Goal: Task Accomplishment & Management: Manage account settings

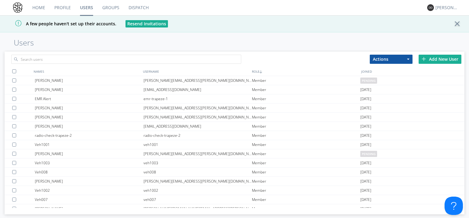
drag, startPoint x: 139, startPoint y: 10, endPoint x: 193, endPoint y: 0, distance: 55.1
click at [139, 10] on link "Dispatch" at bounding box center [138, 7] width 29 height 15
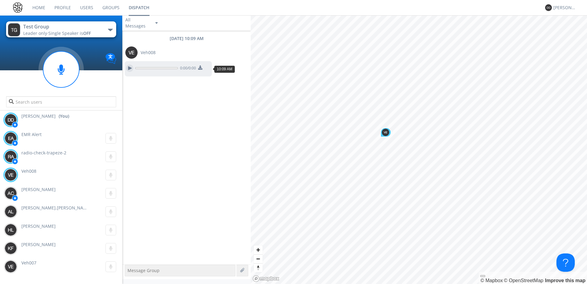
click at [129, 68] on div at bounding box center [129, 67] width 7 height 7
click at [128, 68] on div at bounding box center [129, 67] width 7 height 7
click at [86, 8] on link "Users" at bounding box center [86, 7] width 22 height 15
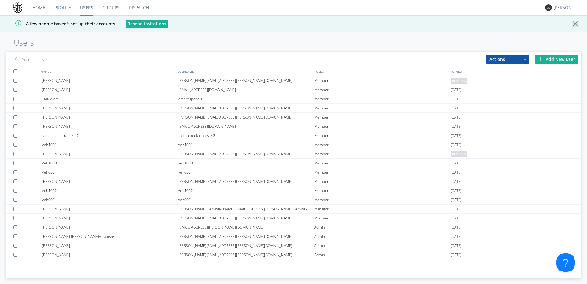
click at [469, 62] on div "Add New User" at bounding box center [556, 59] width 43 height 9
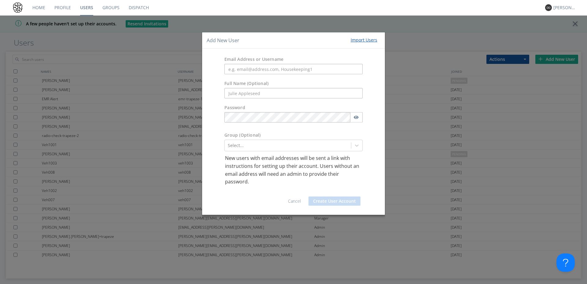
click at [334, 35] on div "Add New User Import Users" at bounding box center [293, 40] width 183 height 16
click at [331, 24] on div "Add New User Import Users Email Address or Username Full Name (Optional) Passwo…" at bounding box center [293, 142] width 587 height 284
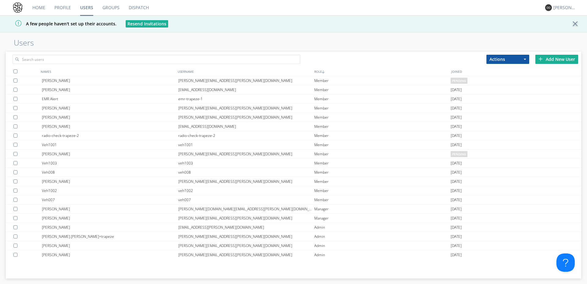
click at [45, 6] on link "Home" at bounding box center [39, 7] width 22 height 15
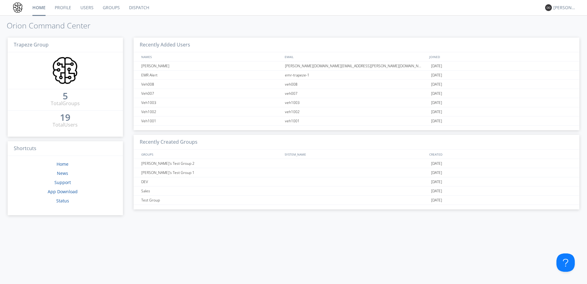
click at [134, 9] on link "Dispatch" at bounding box center [138, 7] width 29 height 15
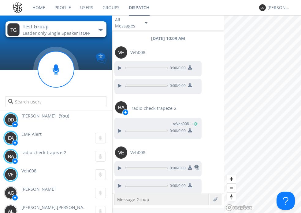
click at [102, 59] on img at bounding box center [101, 58] width 11 height 11
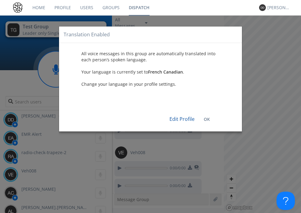
click at [210, 119] on div "Edit Profile OK" at bounding box center [151, 116] width 174 height 21
click at [206, 120] on b "OK" at bounding box center [206, 119] width 6 height 6
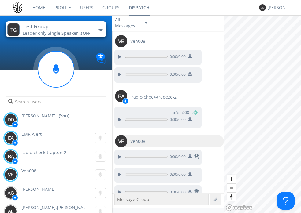
scroll to position [21, 0]
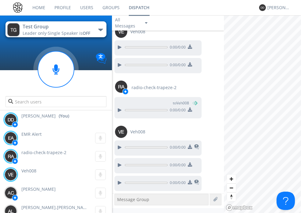
click at [105, 9] on link "Groups" at bounding box center [111, 7] width 26 height 15
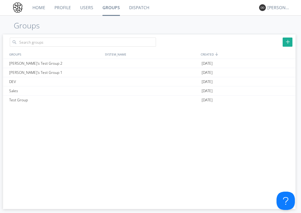
click at [90, 5] on link "Users" at bounding box center [86, 7] width 22 height 15
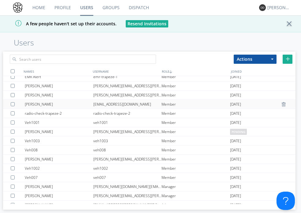
scroll to position [55, 0]
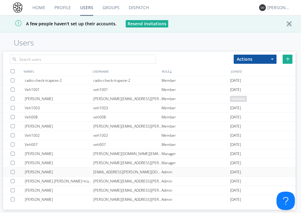
click at [70, 174] on div "[PERSON_NAME]" at bounding box center [59, 172] width 68 height 9
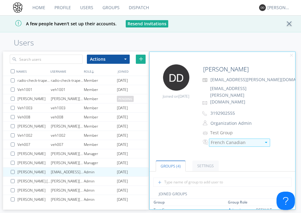
click at [235, 140] on div "French Canadian" at bounding box center [236, 143] width 50 height 6
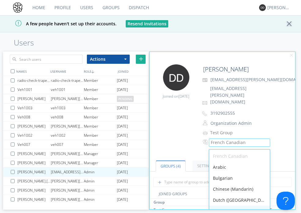
click at [229, 206] on div "English" at bounding box center [239, 211] width 60 height 11
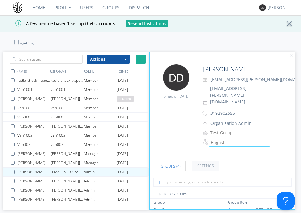
click at [143, 6] on link "Dispatch" at bounding box center [138, 7] width 29 height 15
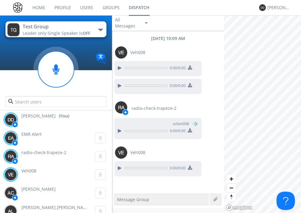
click at [22, 50] on div "Test Group Leader only · Single Speaker is OFF DEV Jeff's Test Group 1 Sales Te…" at bounding box center [56, 62] width 112 height 95
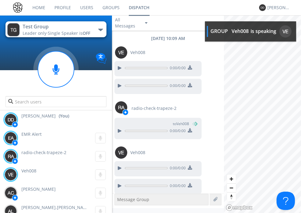
scroll to position [3, 0]
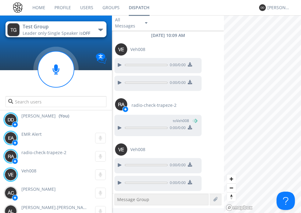
click at [22, 75] on div at bounding box center [56, 86] width 112 height 52
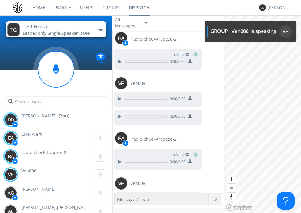
scroll to position [86, 0]
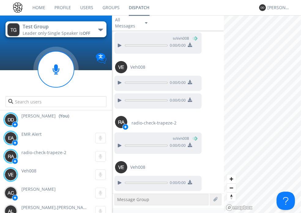
click at [77, 26] on div "Test Group" at bounding box center [57, 26] width 69 height 7
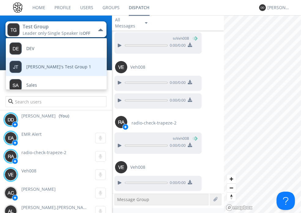
scroll to position [0, 0]
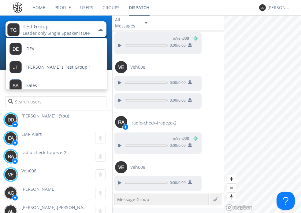
click at [58, 23] on button "Test Group Leader only · Single Speaker is OFF" at bounding box center [55, 29] width 101 height 16
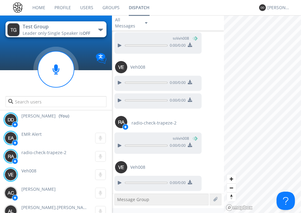
click at [102, 5] on link "Groups" at bounding box center [111, 7] width 26 height 15
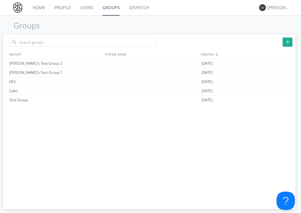
click at [88, 4] on link "Users" at bounding box center [86, 7] width 22 height 15
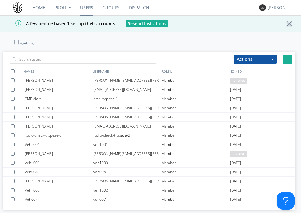
click at [126, 8] on link "Dispatch" at bounding box center [138, 7] width 29 height 15
click at [98, 7] on link "Groups" at bounding box center [111, 7] width 26 height 15
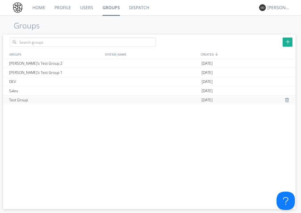
click at [30, 103] on div "Test Group" at bounding box center [55, 100] width 95 height 9
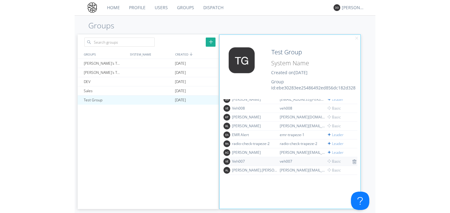
scroll to position [61, 0]
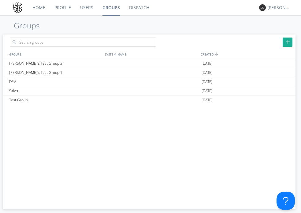
click at [134, 6] on link "Dispatch" at bounding box center [138, 7] width 29 height 15
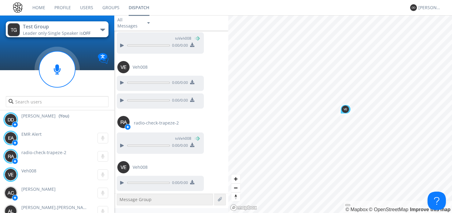
drag, startPoint x: 12, startPoint y: 86, endPoint x: 69, endPoint y: 143, distance: 81.0
click at [12, 86] on div at bounding box center [57, 86] width 114 height 52
click at [81, 9] on link "Users" at bounding box center [86, 7] width 22 height 15
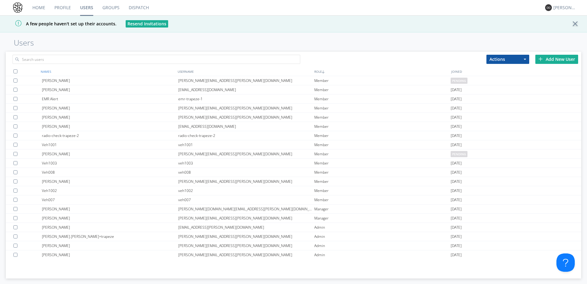
click at [56, 71] on div "NAMES" at bounding box center [107, 71] width 137 height 9
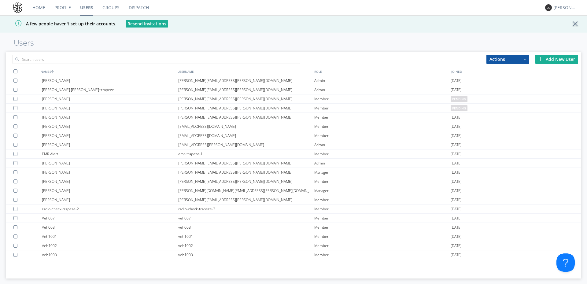
click at [469, 24] on div at bounding box center [576, 24] width 11 height 6
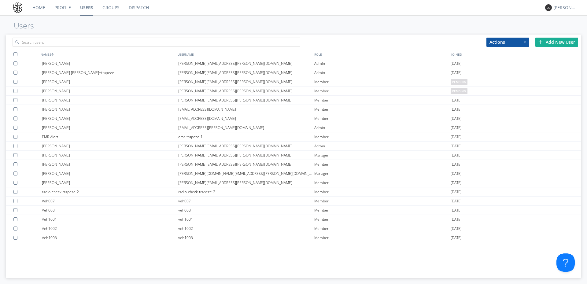
drag, startPoint x: 524, startPoint y: 34, endPoint x: 523, endPoint y: 39, distance: 5.5
click at [469, 35] on div "Actions Add to Group Delete User Edit Settings Export Users Add New User NAMES …" at bounding box center [293, 155] width 575 height 244
click at [469, 44] on button "Actions" at bounding box center [507, 42] width 43 height 9
click at [469, 43] on button "Actions" at bounding box center [507, 42] width 43 height 9
click at [469, 41] on div "Add New User" at bounding box center [556, 42] width 43 height 9
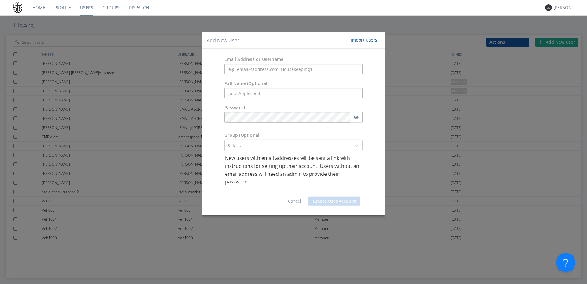
click at [365, 40] on div "Import Users" at bounding box center [363, 40] width 27 height 6
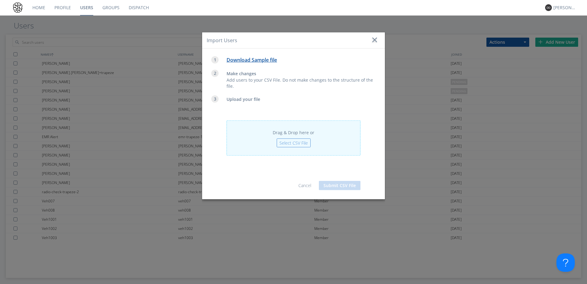
click at [258, 61] on link "Download Sample file" at bounding box center [251, 60] width 50 height 7
click at [289, 218] on div "Import Users Download Sample file Make changes Add users to your CSV File. Do n…" at bounding box center [293, 142] width 587 height 284
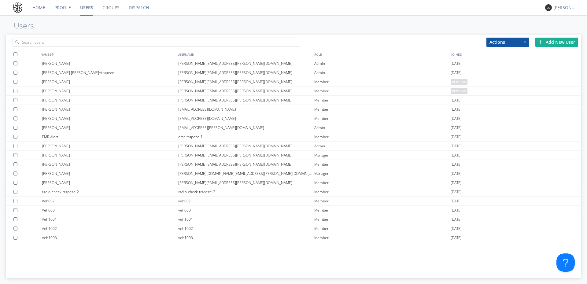
click at [117, 4] on link "Groups" at bounding box center [111, 7] width 26 height 15
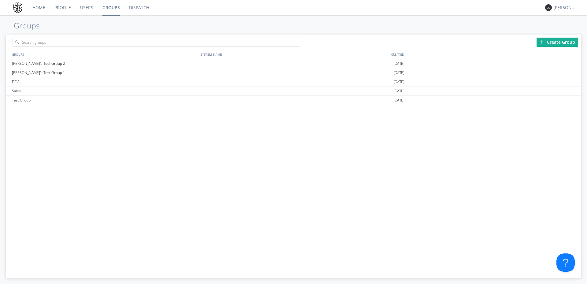
click at [87, 5] on link "Users" at bounding box center [86, 7] width 22 height 15
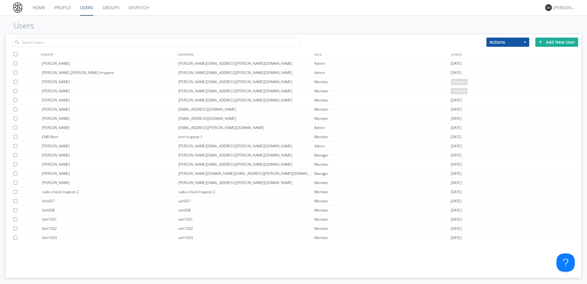
click at [113, 6] on link "Groups" at bounding box center [111, 7] width 26 height 15
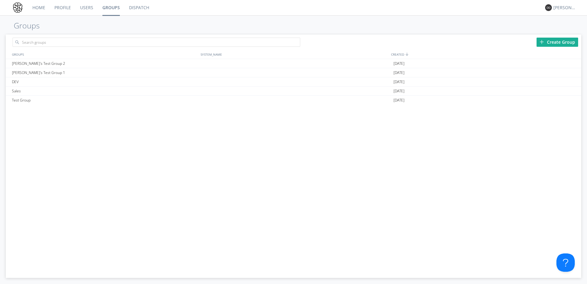
click at [87, 8] on link "Users" at bounding box center [86, 7] width 22 height 15
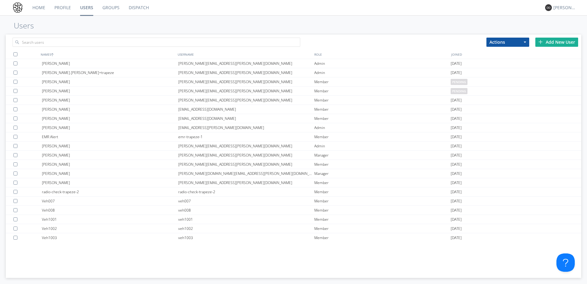
click at [66, 7] on link "Profile" at bounding box center [63, 7] width 26 height 15
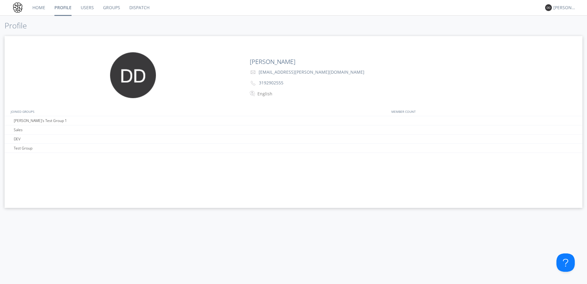
click at [87, 7] on link "Users" at bounding box center [87, 7] width 22 height 15
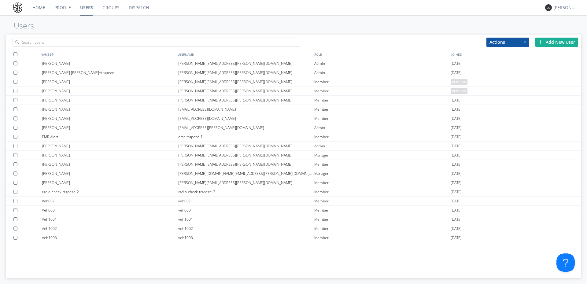
click at [84, 12] on link "Users" at bounding box center [86, 7] width 22 height 15
click at [64, 8] on link "Profile" at bounding box center [63, 7] width 26 height 15
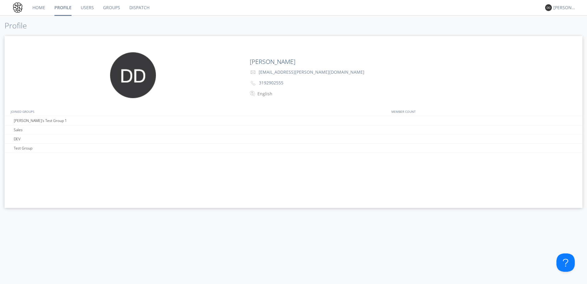
click at [92, 9] on link "Users" at bounding box center [87, 7] width 22 height 15
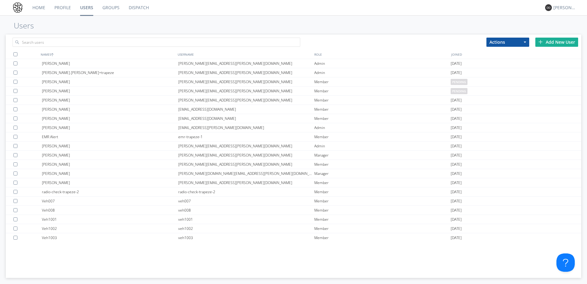
click at [115, 8] on link "Groups" at bounding box center [111, 7] width 26 height 15
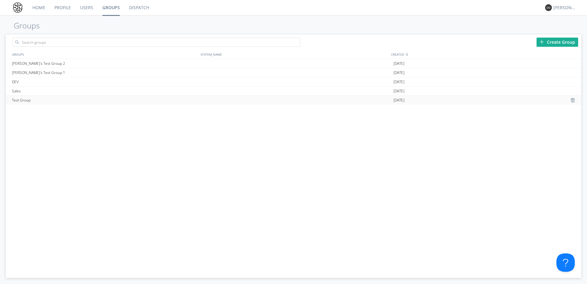
click at [20, 100] on div "Test Group" at bounding box center [104, 100] width 189 height 9
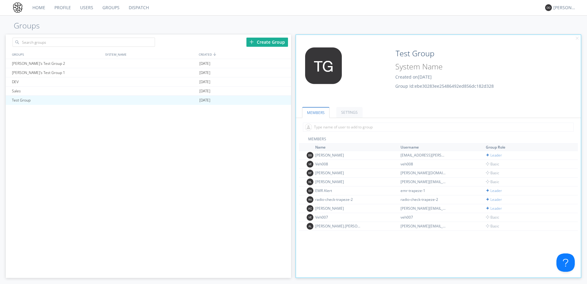
click at [324, 150] on th "Name" at bounding box center [356, 147] width 85 height 7
click at [113, 7] on link "Groups" at bounding box center [111, 7] width 26 height 15
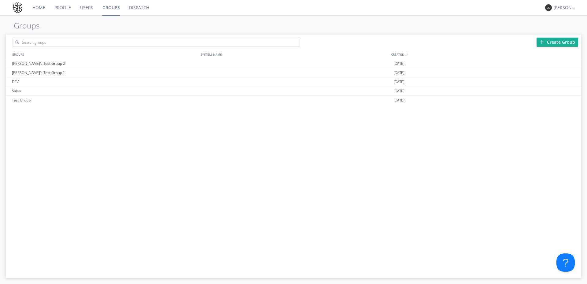
click at [92, 9] on link "Users" at bounding box center [86, 7] width 22 height 15
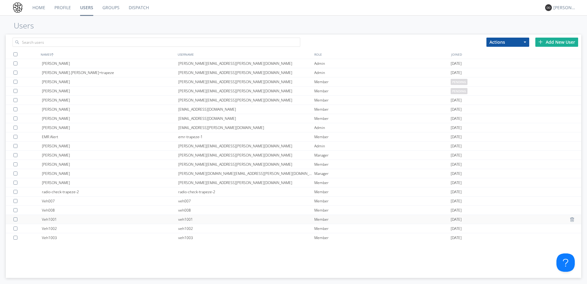
click at [88, 218] on div "Veh1001" at bounding box center [110, 219] width 136 height 9
click at [149, 217] on div "Veh1001" at bounding box center [110, 219] width 136 height 9
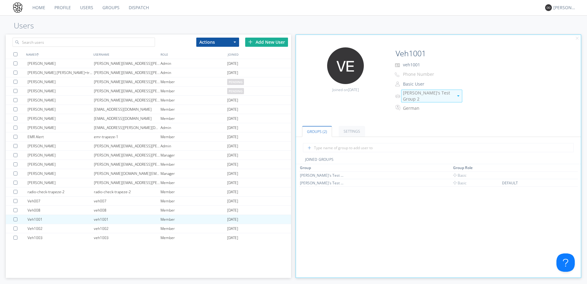
click at [416, 96] on div "Jeff's Test Group 2" at bounding box center [428, 96] width 50 height 12
click at [420, 119] on div "Jeff's Test Group 1" at bounding box center [431, 122] width 60 height 11
click at [114, 7] on link "Groups" at bounding box center [111, 7] width 26 height 15
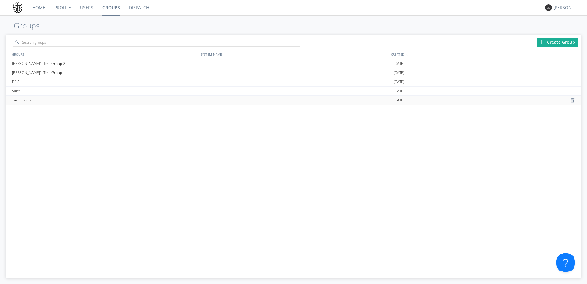
click at [22, 103] on div "Test Group" at bounding box center [104, 100] width 189 height 9
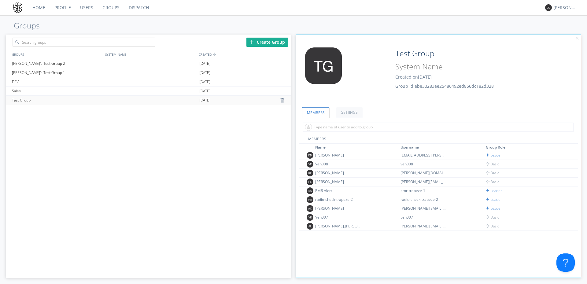
click at [75, 100] on div "Test Group" at bounding box center [56, 100] width 93 height 9
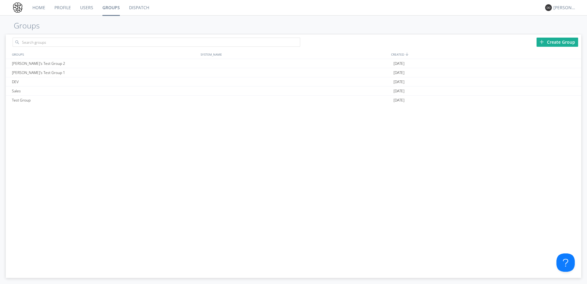
click at [149, 105] on div "Jeff's Test Group 2 2025-06-13 Jeff's Test Group 1 2025-06-06 DEV 2025-01-31 Sa…" at bounding box center [293, 157] width 575 height 197
click at [139, 99] on div "Test Group" at bounding box center [104, 100] width 189 height 9
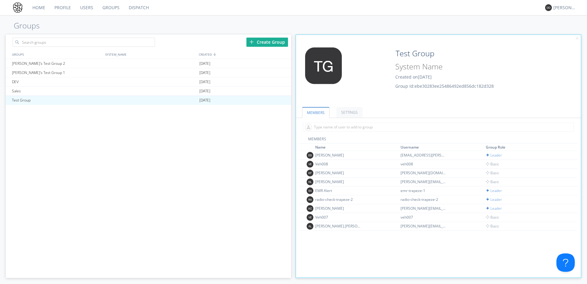
click at [111, 5] on link "Groups" at bounding box center [111, 7] width 26 height 15
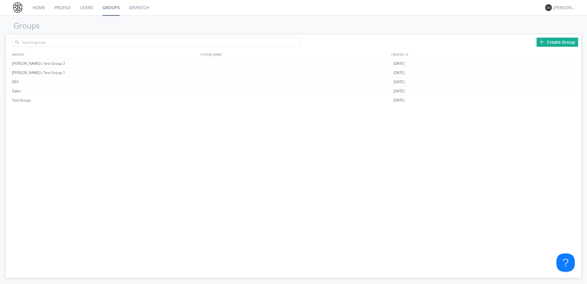
click at [83, 5] on link "Users" at bounding box center [86, 7] width 22 height 15
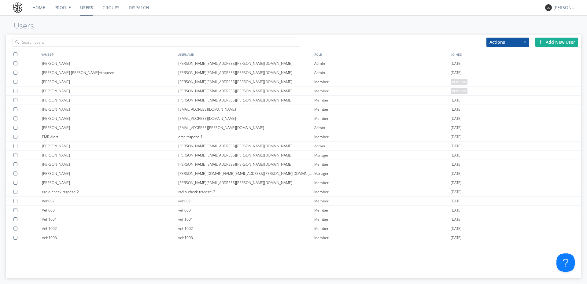
click at [63, 8] on link "Profile" at bounding box center [63, 7] width 26 height 15
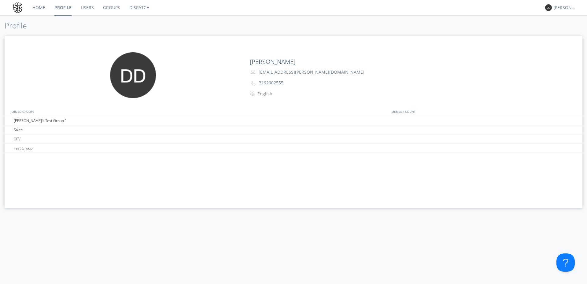
click at [80, 7] on link "Users" at bounding box center [87, 7] width 22 height 15
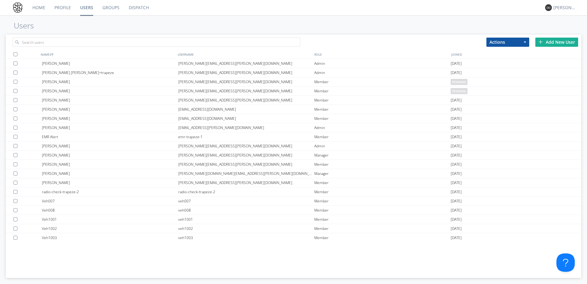
click at [121, 5] on link "Groups" at bounding box center [111, 7] width 26 height 15
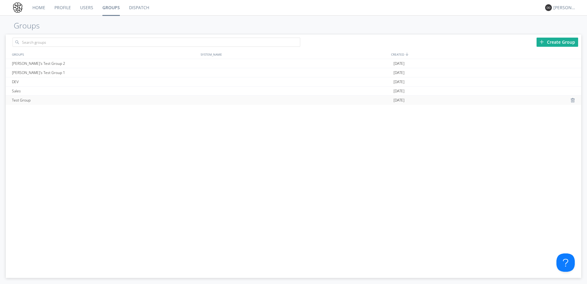
click at [30, 104] on div "Test Group" at bounding box center [104, 100] width 189 height 9
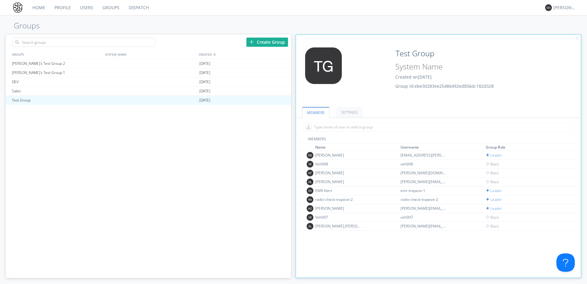
click at [140, 10] on link "Dispatch" at bounding box center [138, 7] width 29 height 15
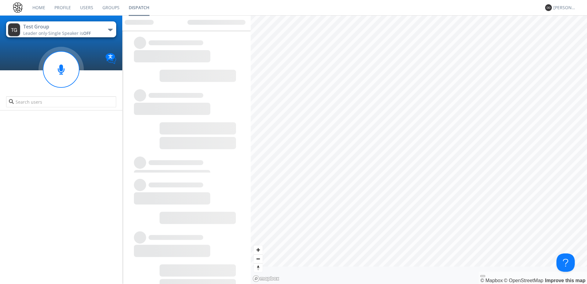
click at [83, 9] on link "Users" at bounding box center [86, 7] width 22 height 15
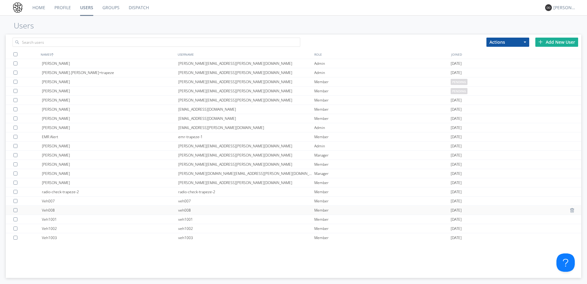
click at [38, 212] on div at bounding box center [27, 210] width 28 height 9
click at [124, 212] on div "Veh008" at bounding box center [110, 210] width 136 height 9
click at [148, 208] on div "Veh008" at bounding box center [110, 210] width 136 height 9
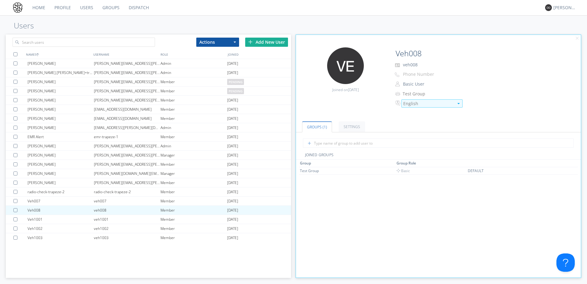
click at [412, 101] on div "English" at bounding box center [428, 104] width 50 height 6
click at [349, 124] on link "Settings" at bounding box center [352, 126] width 26 height 11
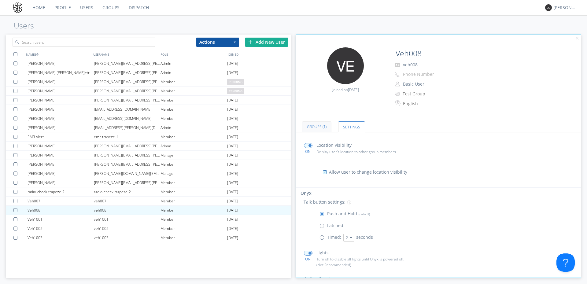
click at [307, 128] on link "Groups (1)" at bounding box center [316, 126] width 29 height 11
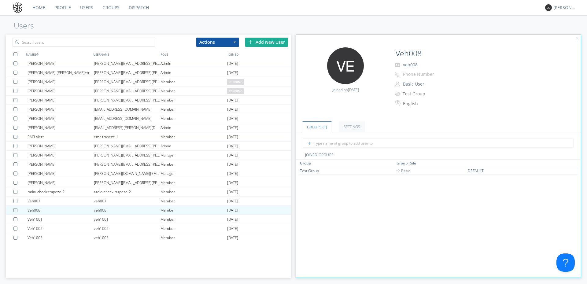
click at [145, 5] on link "Dispatch" at bounding box center [138, 7] width 29 height 15
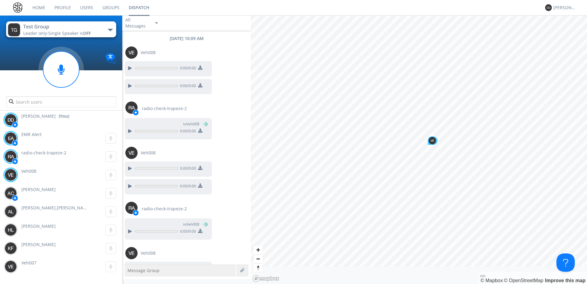
scroll to position [15, 0]
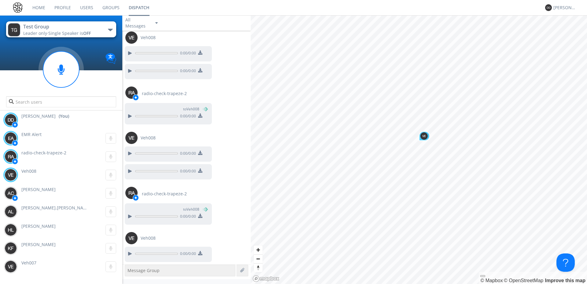
click at [93, 4] on link "Users" at bounding box center [86, 7] width 22 height 15
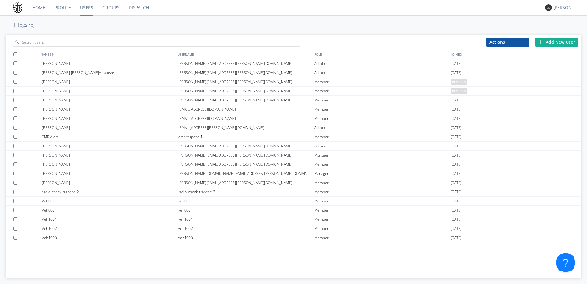
click at [469, 42] on div "Add New User" at bounding box center [556, 42] width 43 height 9
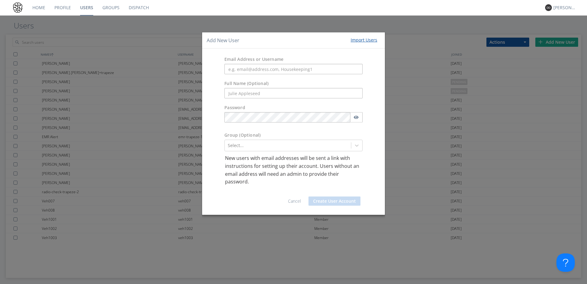
click at [262, 93] on input "text" at bounding box center [293, 93] width 138 height 10
type input "b"
drag, startPoint x: 290, startPoint y: 92, endPoint x: 299, endPoint y: 94, distance: 8.7
type input "[PERSON_NAME]"
click at [356, 121] on button "button" at bounding box center [356, 117] width 13 height 10
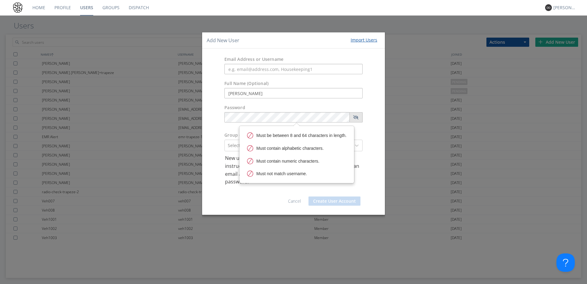
click at [356, 121] on button "button" at bounding box center [355, 117] width 13 height 10
click at [291, 103] on div "Password" at bounding box center [293, 114] width 183 height 27
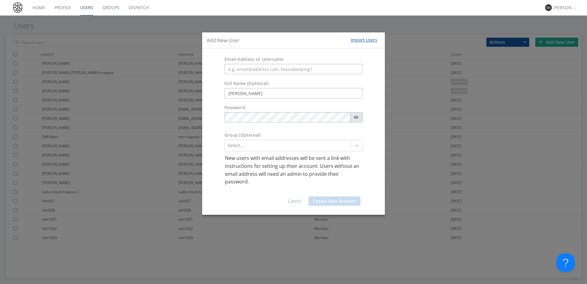
click at [359, 118] on button "button" at bounding box center [356, 117] width 13 height 10
click at [356, 120] on button "button" at bounding box center [355, 117] width 13 height 10
click at [243, 72] on input "text" at bounding box center [293, 69] width 138 height 10
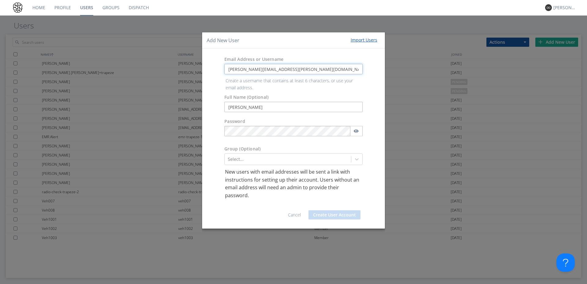
type input "[PERSON_NAME][EMAIL_ADDRESS][PERSON_NAME][DOMAIN_NAME]"
click at [308, 145] on div "Group (Optional) Select..." at bounding box center [293, 155] width 183 height 25
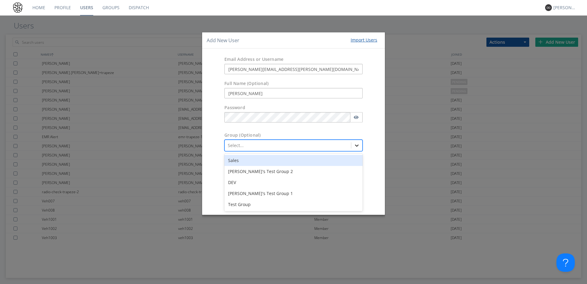
click at [356, 145] on icon at bounding box center [357, 145] width 6 height 6
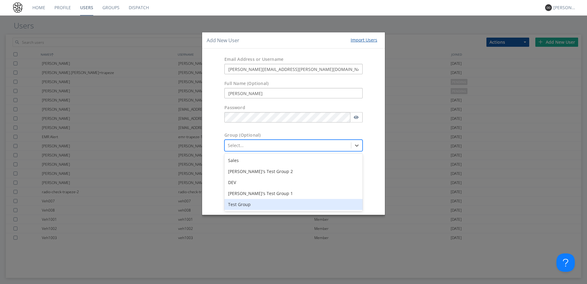
click at [270, 206] on div "Test Group" at bounding box center [293, 204] width 138 height 11
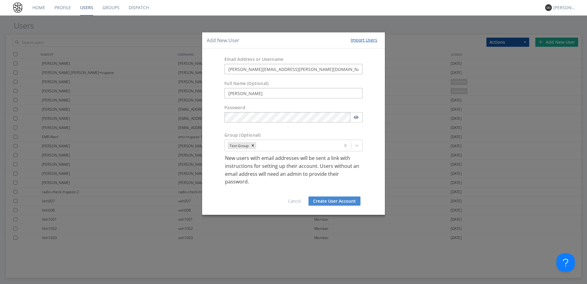
click at [330, 202] on button "Create User Account" at bounding box center [334, 200] width 52 height 9
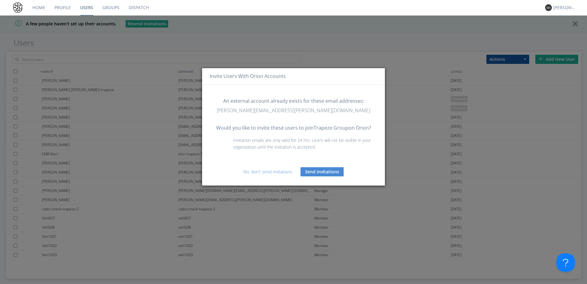
click at [309, 173] on button "Send Invitations" at bounding box center [321, 171] width 43 height 9
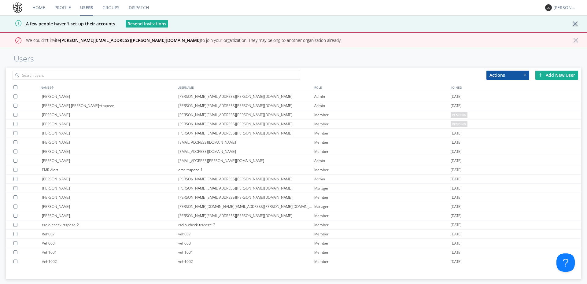
click at [469, 41] on button "× Close alert" at bounding box center [575, 42] width 6 height 11
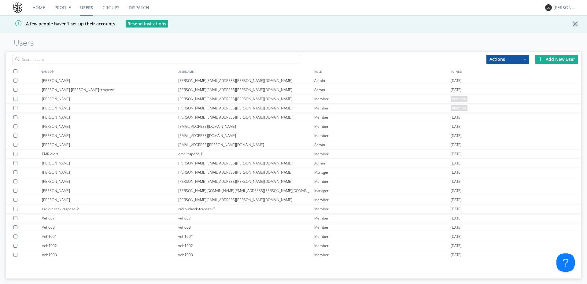
click at [469, 24] on div at bounding box center [576, 24] width 11 height 6
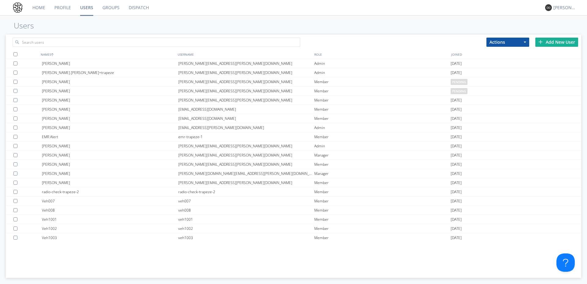
click at [105, 4] on link "Groups" at bounding box center [111, 7] width 26 height 15
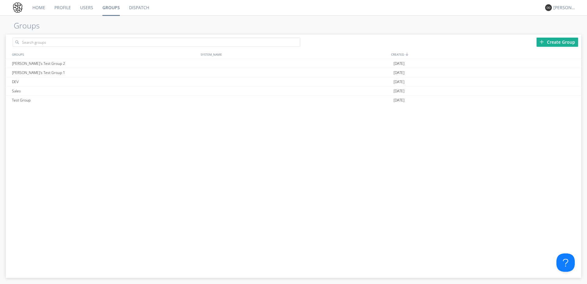
click at [139, 14] on link "Dispatch" at bounding box center [138, 7] width 29 height 15
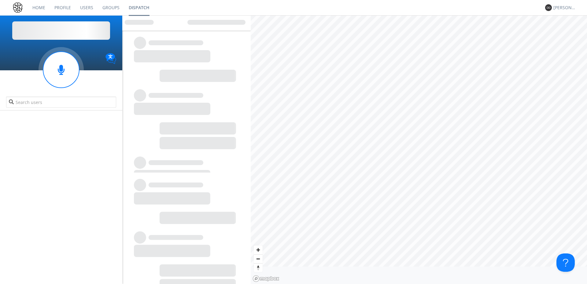
click at [142, 9] on link "Dispatch" at bounding box center [139, 7] width 30 height 15
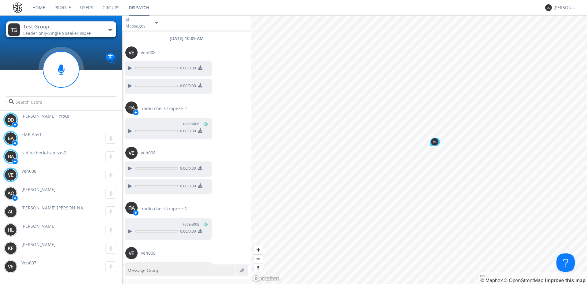
scroll to position [15, 0]
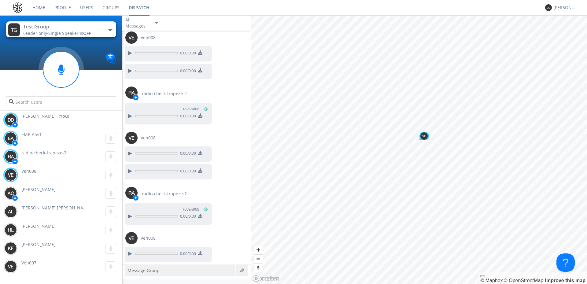
click at [77, 7] on link "Users" at bounding box center [86, 7] width 22 height 15
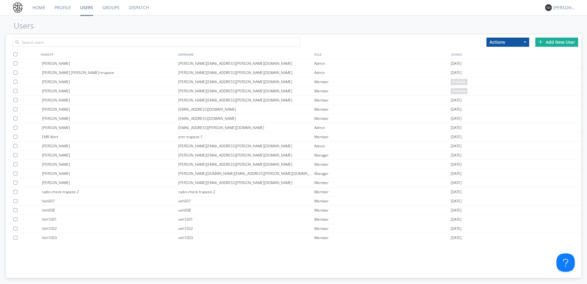
click at [63, 7] on link "Profile" at bounding box center [63, 7] width 26 height 15
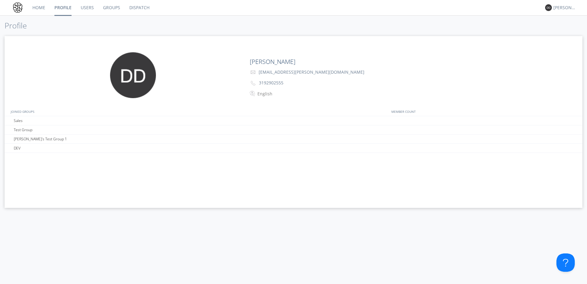
click at [41, 8] on link "Home" at bounding box center [39, 7] width 22 height 15
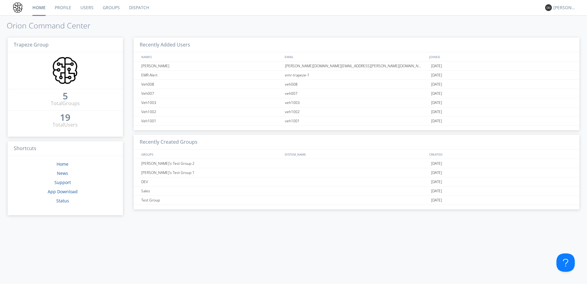
click at [67, 9] on link "Profile" at bounding box center [63, 7] width 26 height 15
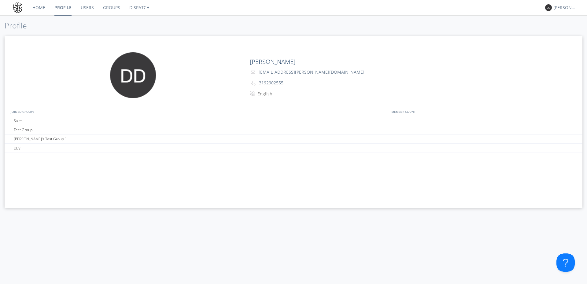
click at [86, 11] on link "Users" at bounding box center [87, 7] width 22 height 15
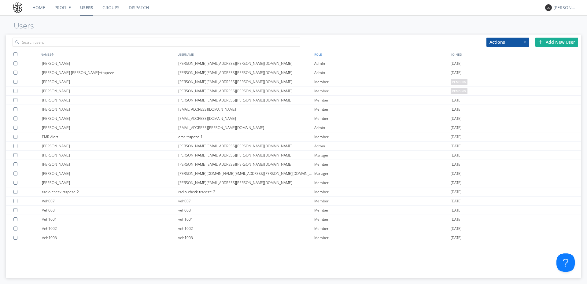
click at [321, 53] on div "ROLE" at bounding box center [381, 54] width 137 height 9
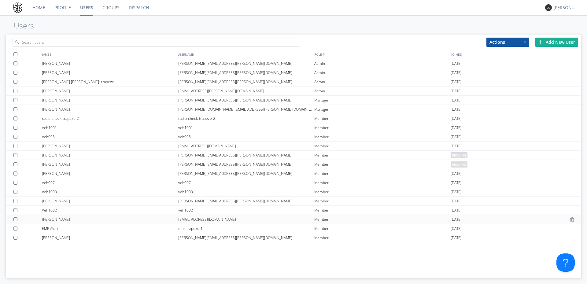
click at [15, 218] on div at bounding box center [16, 219] width 6 height 4
click at [469, 39] on button "Actions" at bounding box center [507, 42] width 43 height 9
click at [469, 60] on link "Delete User" at bounding box center [507, 61] width 42 height 8
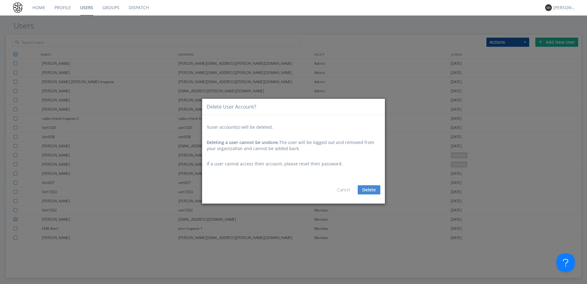
click at [368, 188] on button "Delete" at bounding box center [368, 189] width 23 height 9
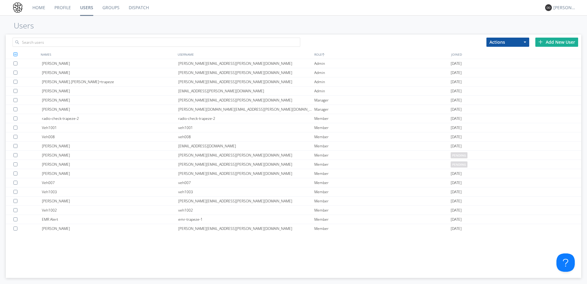
click at [469, 43] on div "Add New User" at bounding box center [556, 42] width 43 height 9
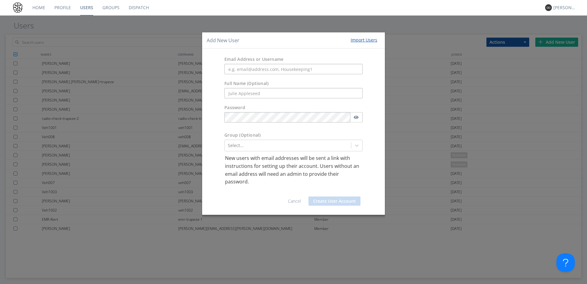
click at [369, 38] on div "Import Users" at bounding box center [363, 40] width 27 height 6
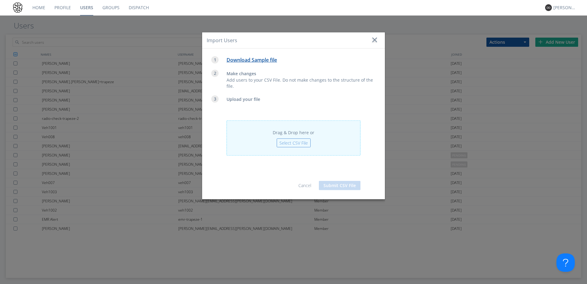
click at [263, 58] on link "Download Sample file" at bounding box center [251, 60] width 50 height 7
click at [374, 45] on div "Import Users" at bounding box center [293, 40] width 183 height 16
click at [374, 40] on div at bounding box center [374, 40] width 6 height 6
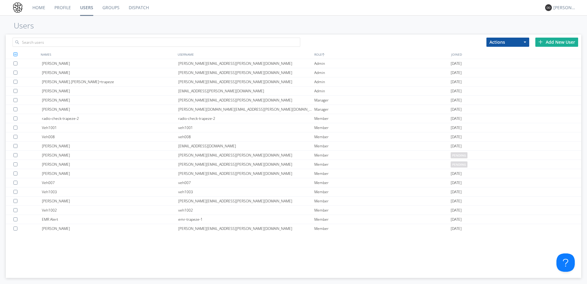
click at [469, 41] on div "Add New User" at bounding box center [556, 42] width 43 height 9
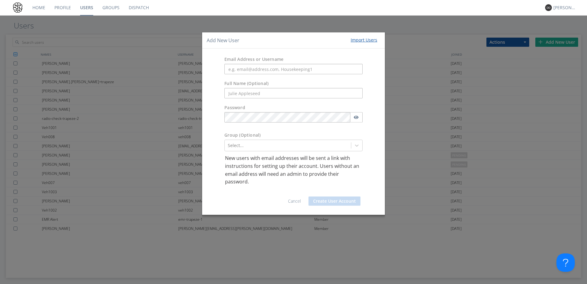
click at [367, 38] on div "Import Users" at bounding box center [363, 40] width 27 height 6
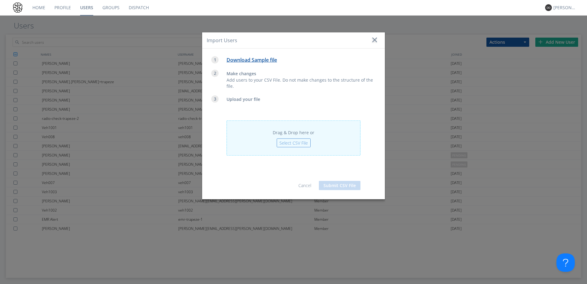
click at [285, 141] on span "Select CSV File" at bounding box center [294, 142] width 34 height 9
type input "C:\fakepath\example (1).csv"
click at [342, 186] on button "Submit CSV File" at bounding box center [340, 185] width 42 height 9
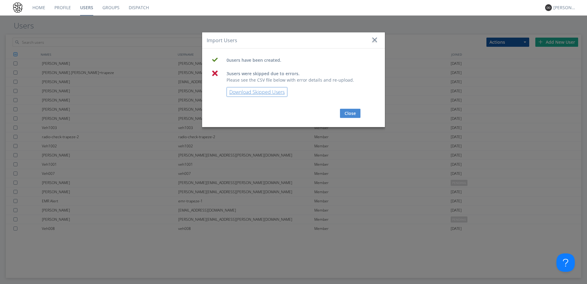
click at [257, 92] on link "Download Skipped Users" at bounding box center [256, 92] width 61 height 10
click at [351, 112] on button "Close" at bounding box center [350, 113] width 20 height 9
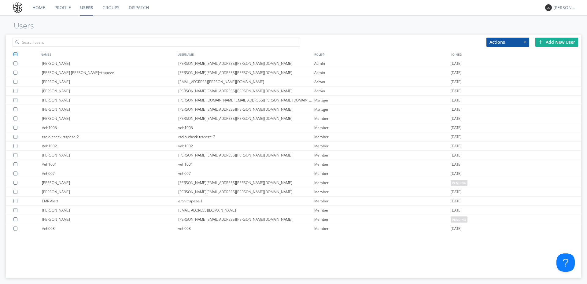
click at [469, 40] on div "Add New User" at bounding box center [556, 42] width 43 height 9
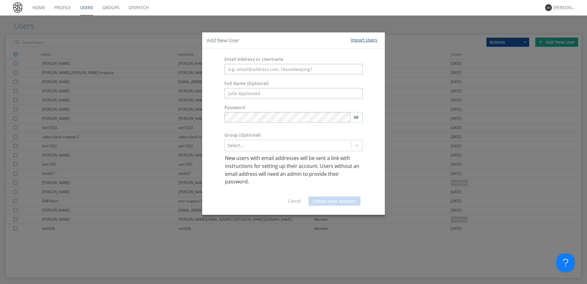
click at [356, 40] on div "Import Users" at bounding box center [363, 40] width 27 height 6
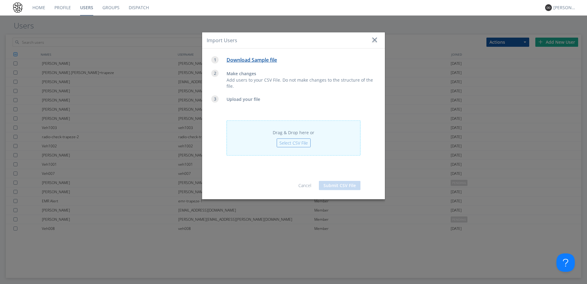
click at [296, 139] on span "Select CSV File" at bounding box center [294, 142] width 34 height 9
type input "C:\fakepath\example (1).csv"
click at [338, 187] on button "Submit CSV File" at bounding box center [340, 185] width 42 height 9
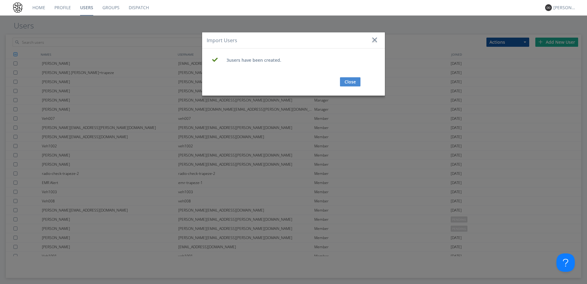
click at [338, 80] on div "Close" at bounding box center [294, 79] width 174 height 24
click at [344, 80] on button "Close" at bounding box center [350, 81] width 20 height 9
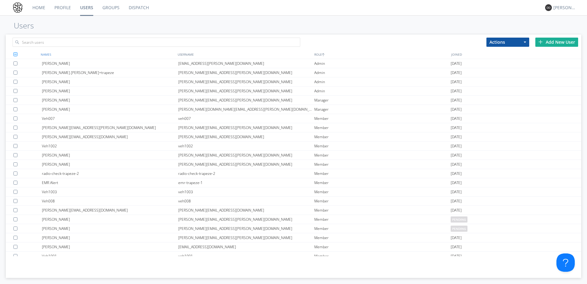
click at [54, 51] on div "NAMES" at bounding box center [107, 54] width 137 height 9
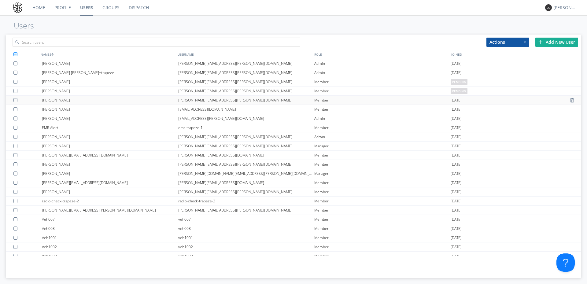
scroll to position [5, 0]
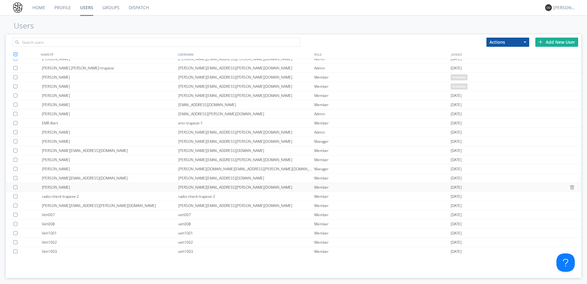
click at [15, 186] on div at bounding box center [16, 187] width 6 height 4
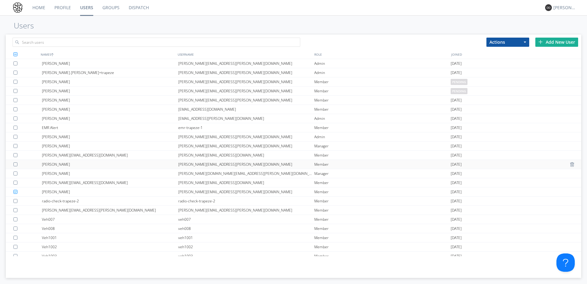
click at [18, 162] on div at bounding box center [16, 164] width 6 height 4
click at [16, 101] on div at bounding box center [16, 100] width 6 height 4
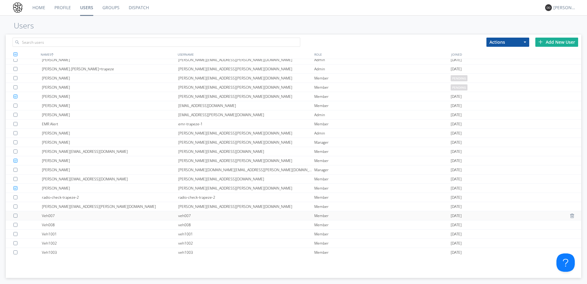
scroll to position [5, 0]
click at [469, 46] on button "Actions" at bounding box center [507, 42] width 43 height 9
click at [469, 62] on link "Delete User" at bounding box center [507, 61] width 42 height 8
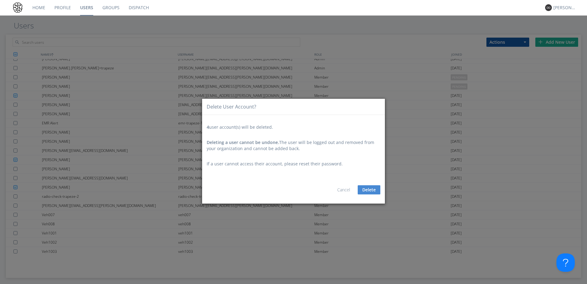
click at [371, 189] on button "Delete" at bounding box center [368, 189] width 23 height 9
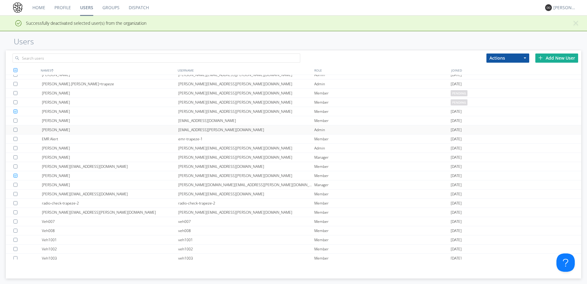
scroll to position [0, 0]
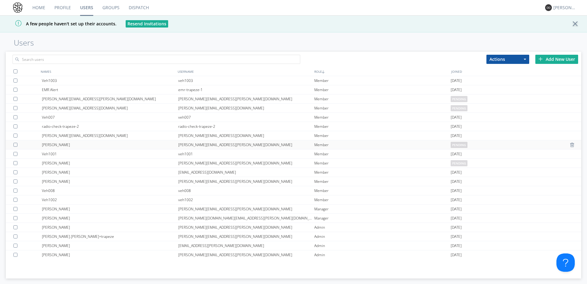
click at [15, 145] on div at bounding box center [16, 145] width 6 height 4
click at [16, 162] on div at bounding box center [16, 163] width 6 height 4
click at [140, 22] on button "Resend Invitations" at bounding box center [147, 23] width 42 height 7
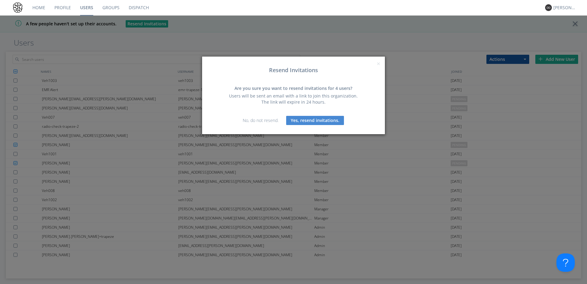
click at [269, 121] on link "No, do not resend." at bounding box center [261, 120] width 36 height 6
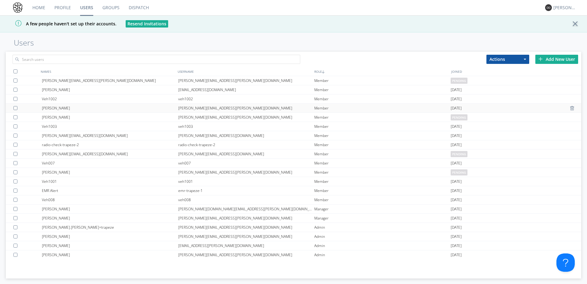
click at [15, 109] on div at bounding box center [16, 108] width 6 height 4
click at [139, 24] on button "Resend Invitations" at bounding box center [147, 23] width 42 height 7
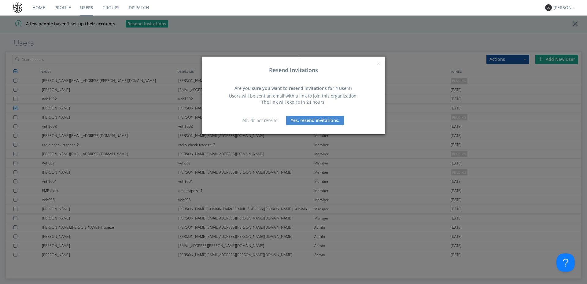
click at [313, 118] on button "Yes, resend invitations." at bounding box center [315, 120] width 58 height 9
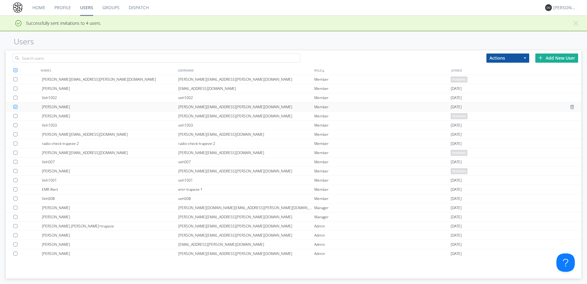
click at [63, 108] on div "[PERSON_NAME]" at bounding box center [110, 106] width 136 height 9
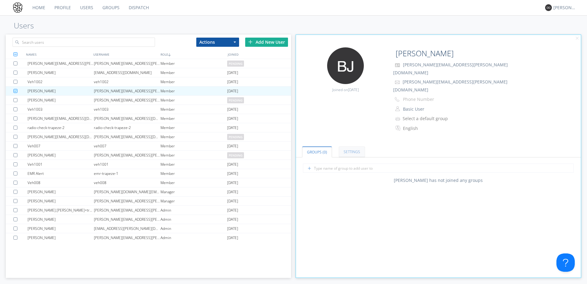
click at [355, 146] on link "Settings" at bounding box center [352, 151] width 26 height 11
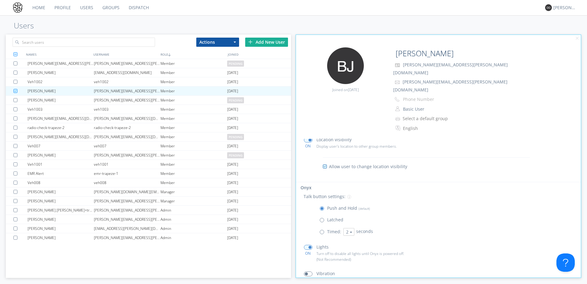
scroll to position [65, 0]
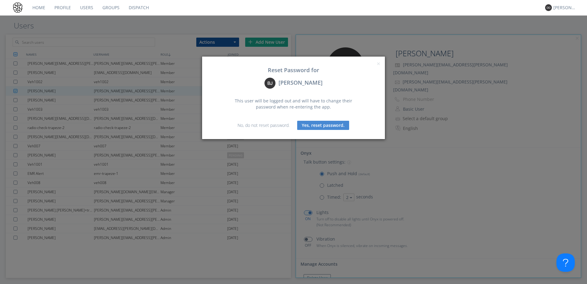
click at [324, 125] on button "Yes, reset password." at bounding box center [323, 125] width 52 height 9
